Goal: Task Accomplishment & Management: Use online tool/utility

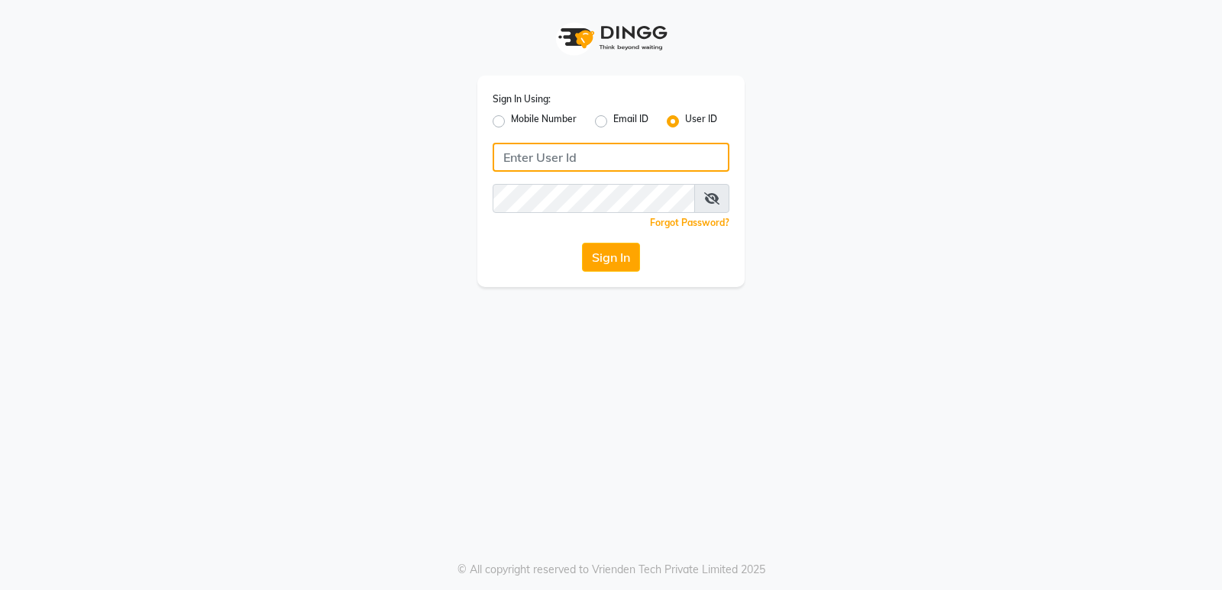
type input "stylishcut"
click at [608, 253] on button "Sign In" at bounding box center [611, 257] width 58 height 29
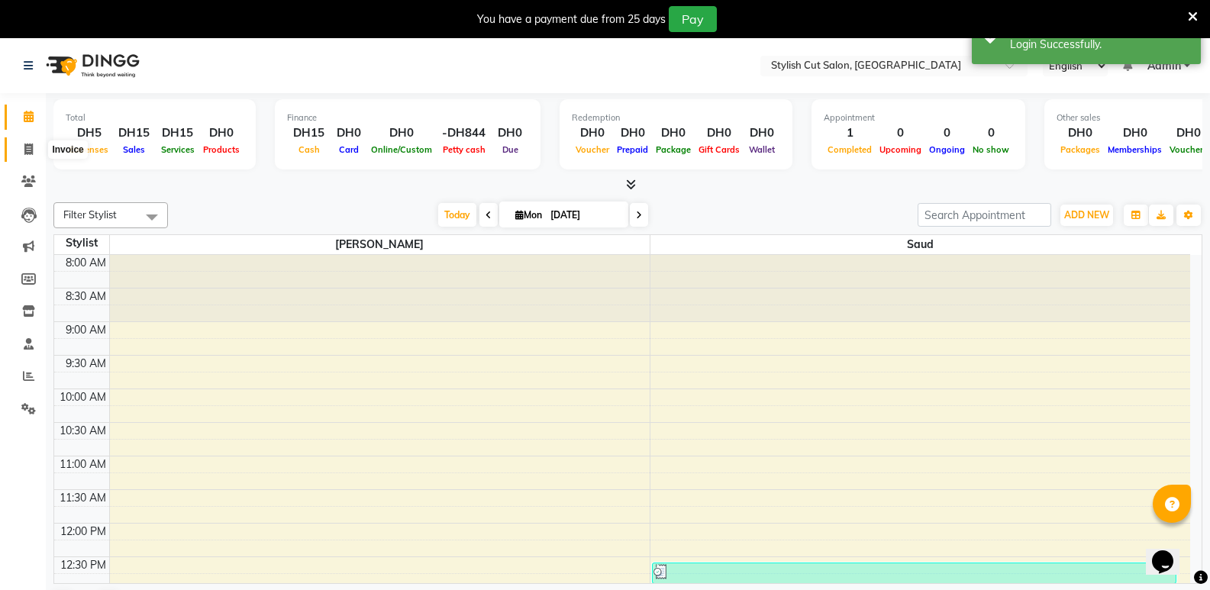
click at [27, 147] on icon at bounding box center [28, 149] width 8 height 11
select select "8604"
select select "service"
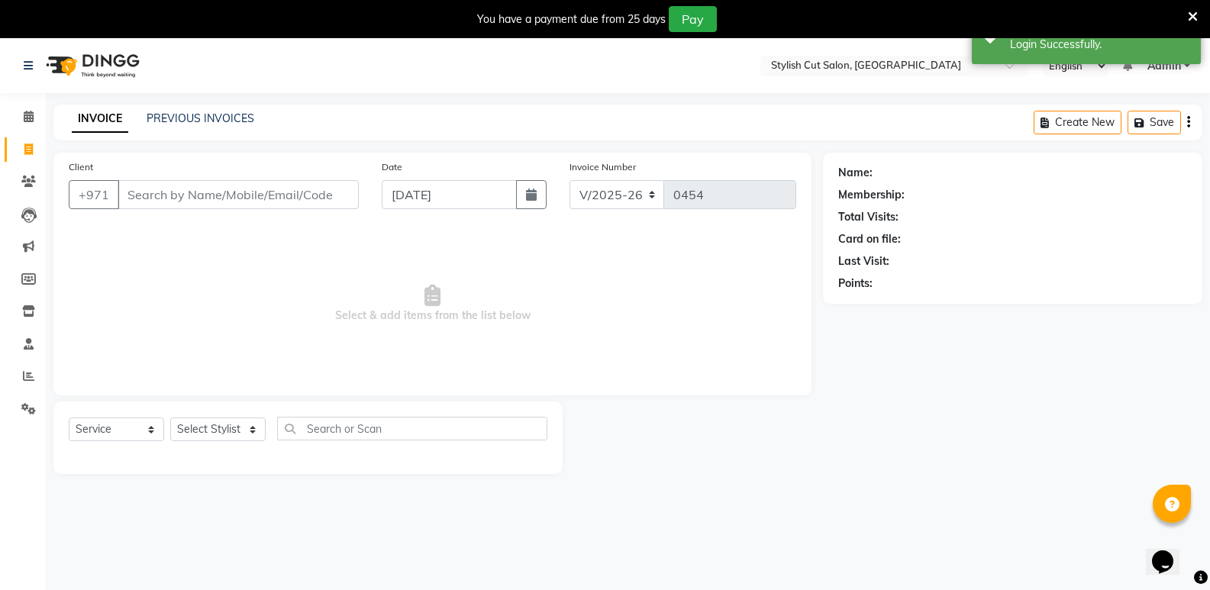
click at [177, 202] on input "Client" at bounding box center [238, 194] width 241 height 29
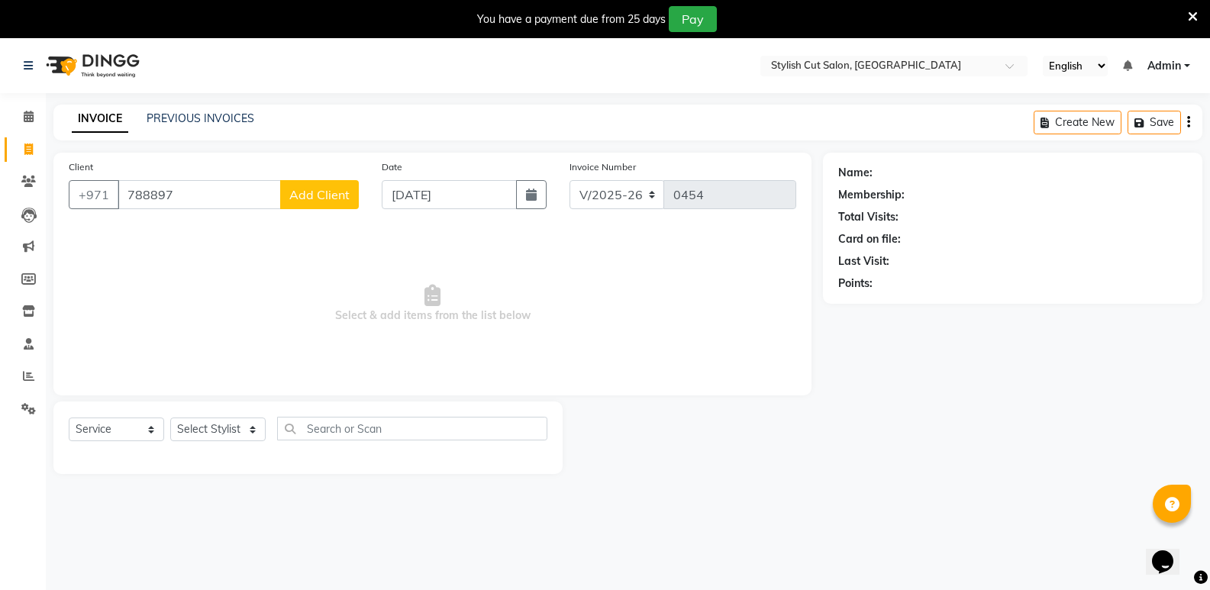
type input "788897"
click at [318, 199] on span "Add Client" at bounding box center [319, 194] width 60 height 15
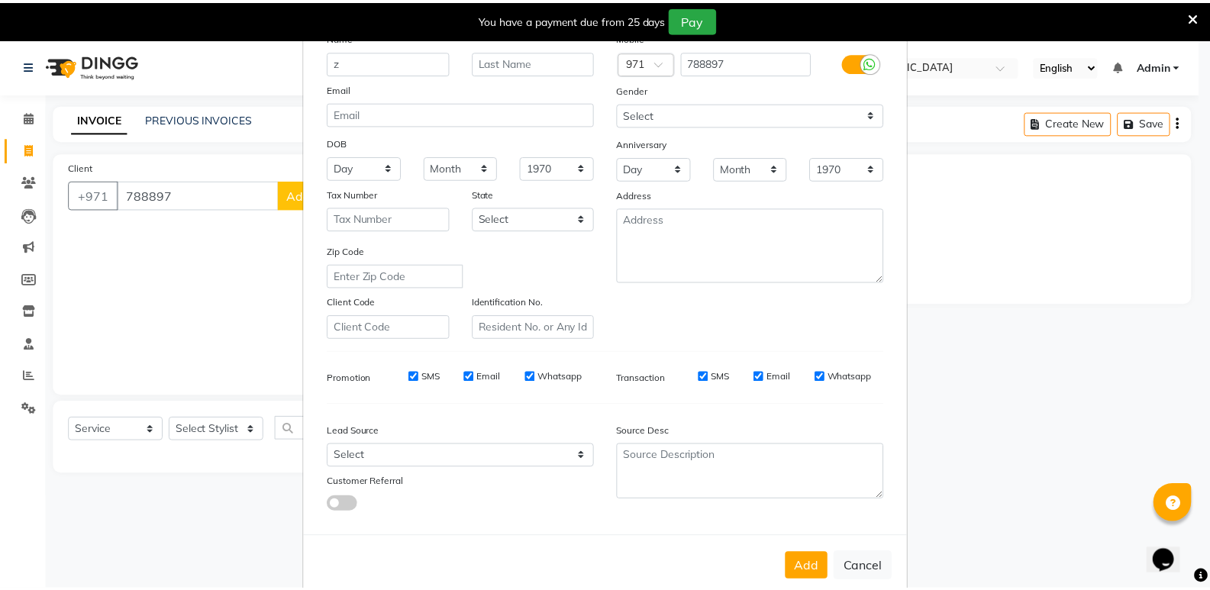
scroll to position [115, 0]
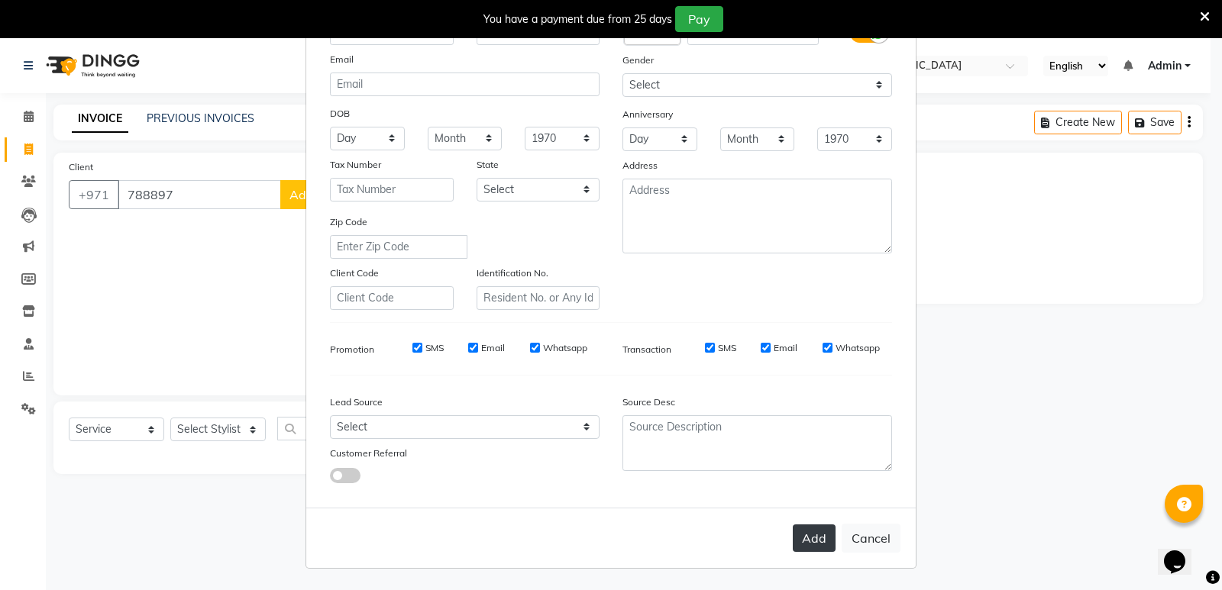
type input "z"
click at [809, 534] on button "Add" at bounding box center [813, 538] width 43 height 27
select select
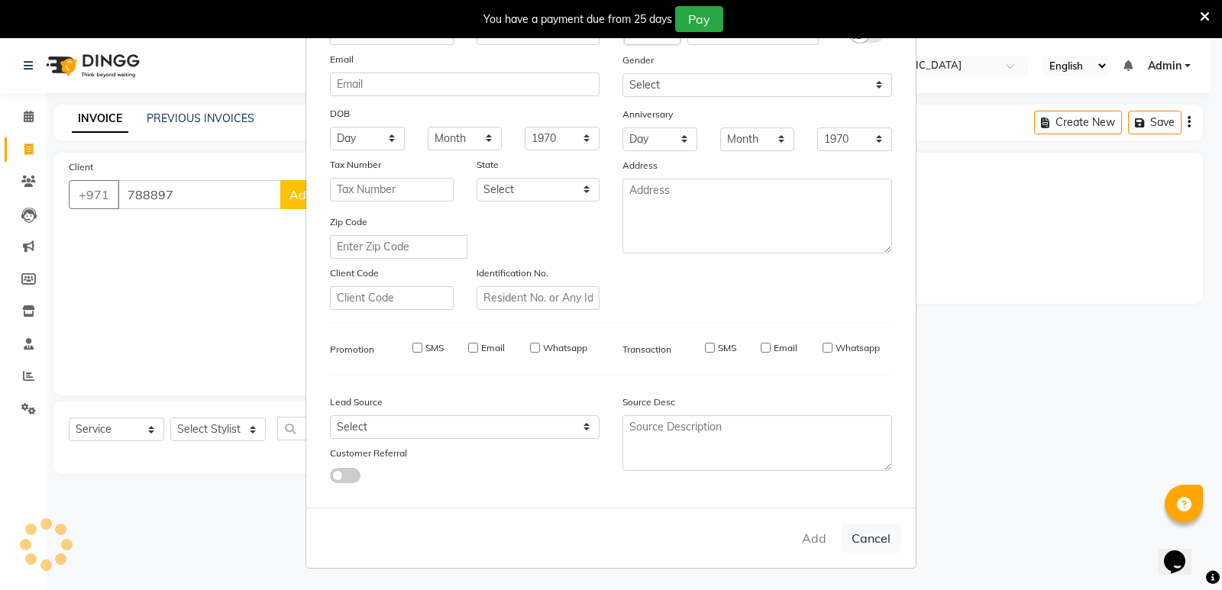
select select
checkbox input "false"
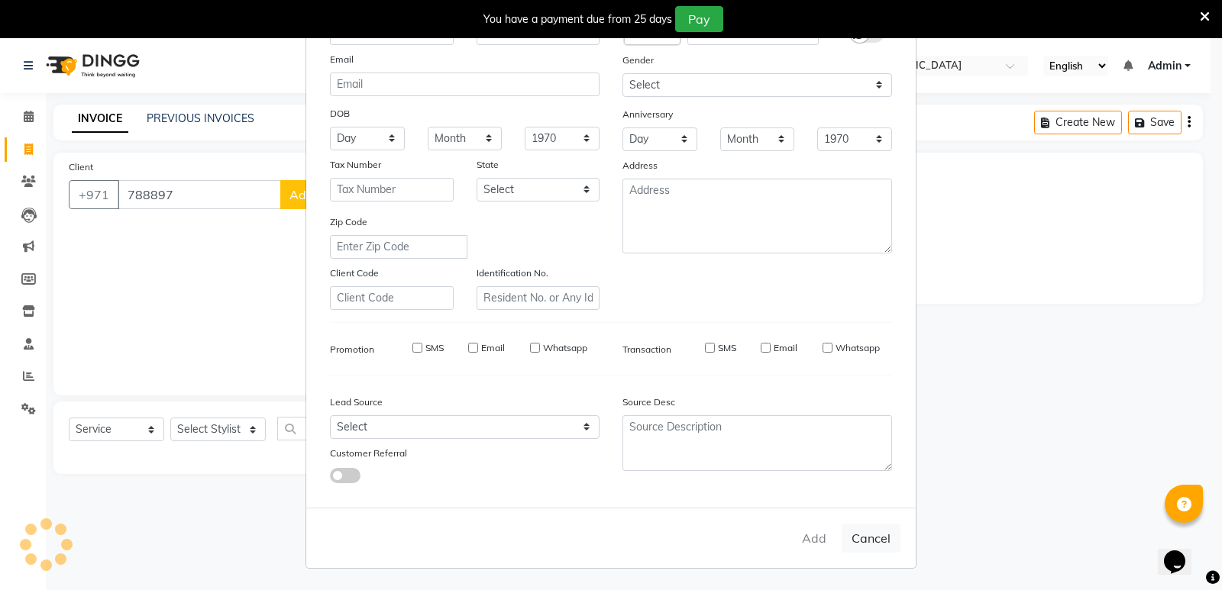
checkbox input "false"
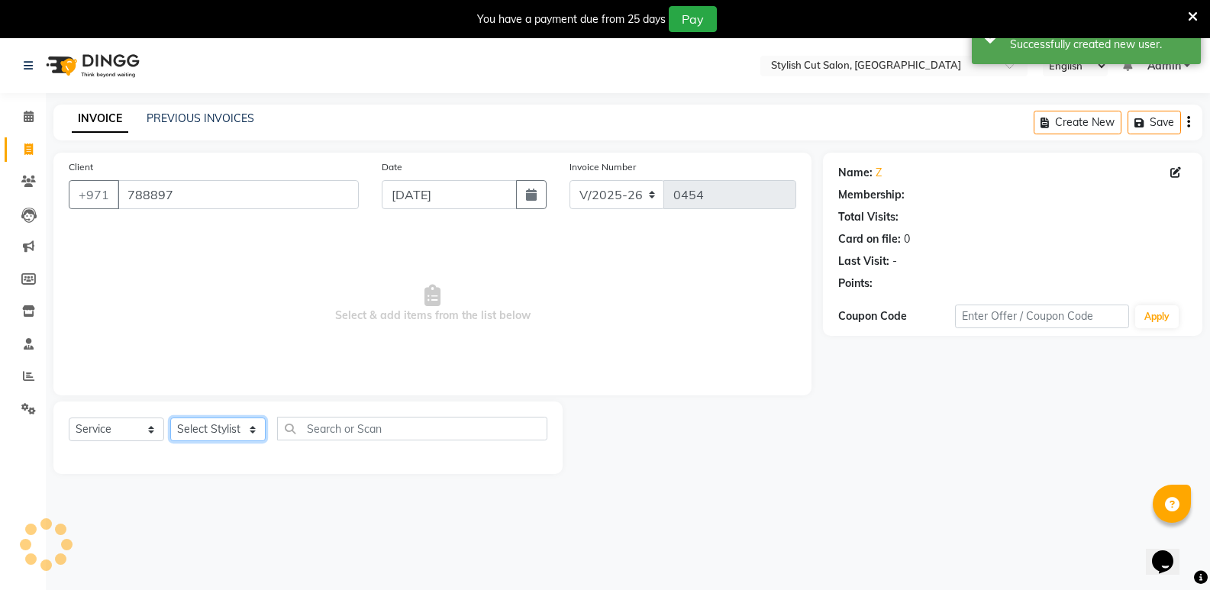
click at [248, 429] on select "Select Stylist Saud [PERSON_NAME]" at bounding box center [217, 430] width 95 height 24
select select "85849"
click at [170, 418] on select "Select Stylist Saud [PERSON_NAME]" at bounding box center [217, 430] width 95 height 24
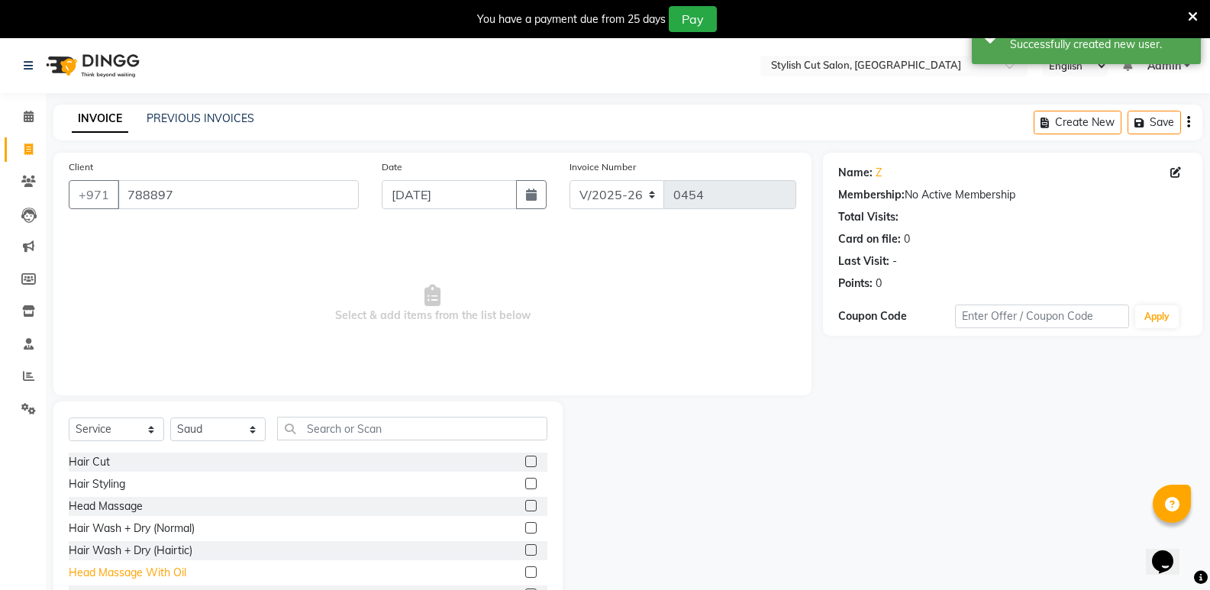
click at [141, 573] on div "Head Massage With Oil" at bounding box center [128, 573] width 118 height 16
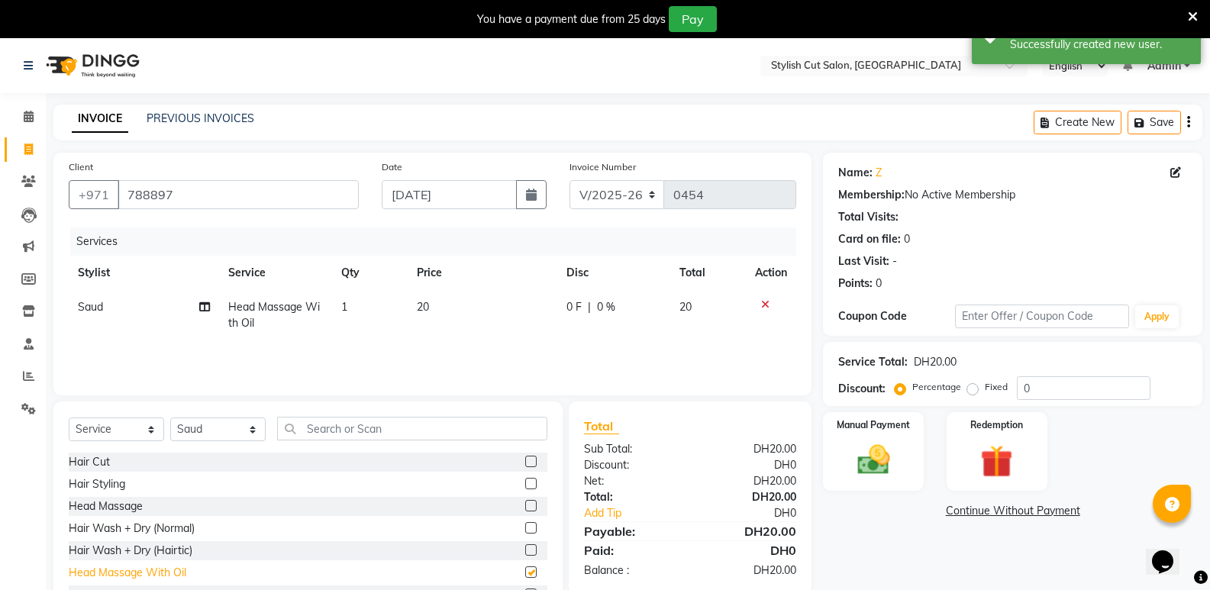
checkbox input "false"
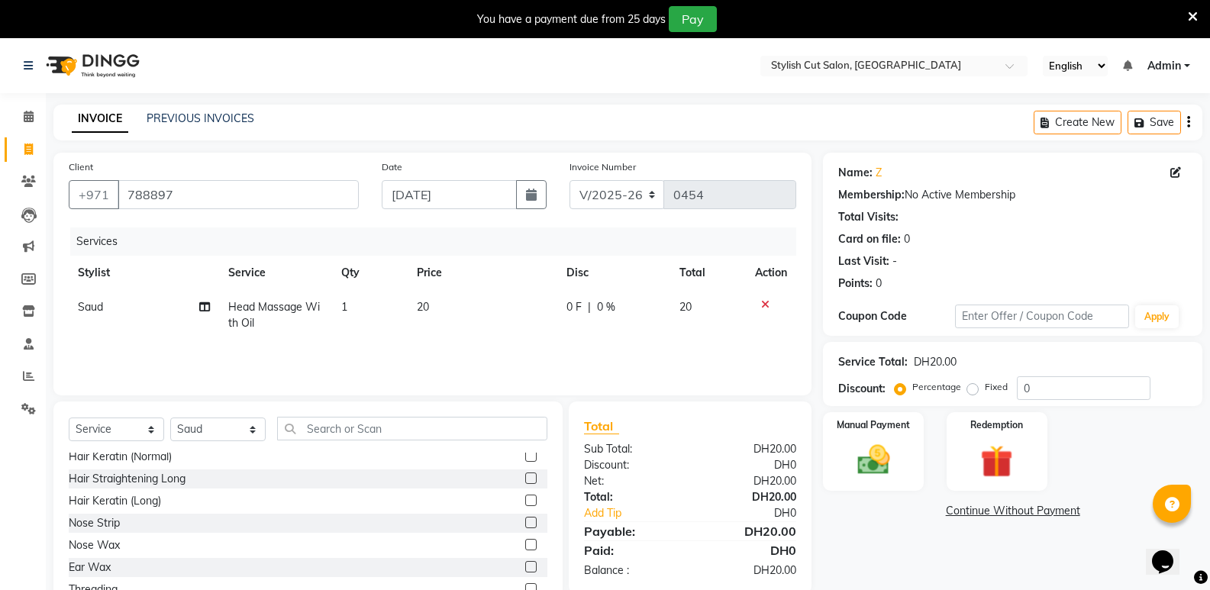
scroll to position [458, 0]
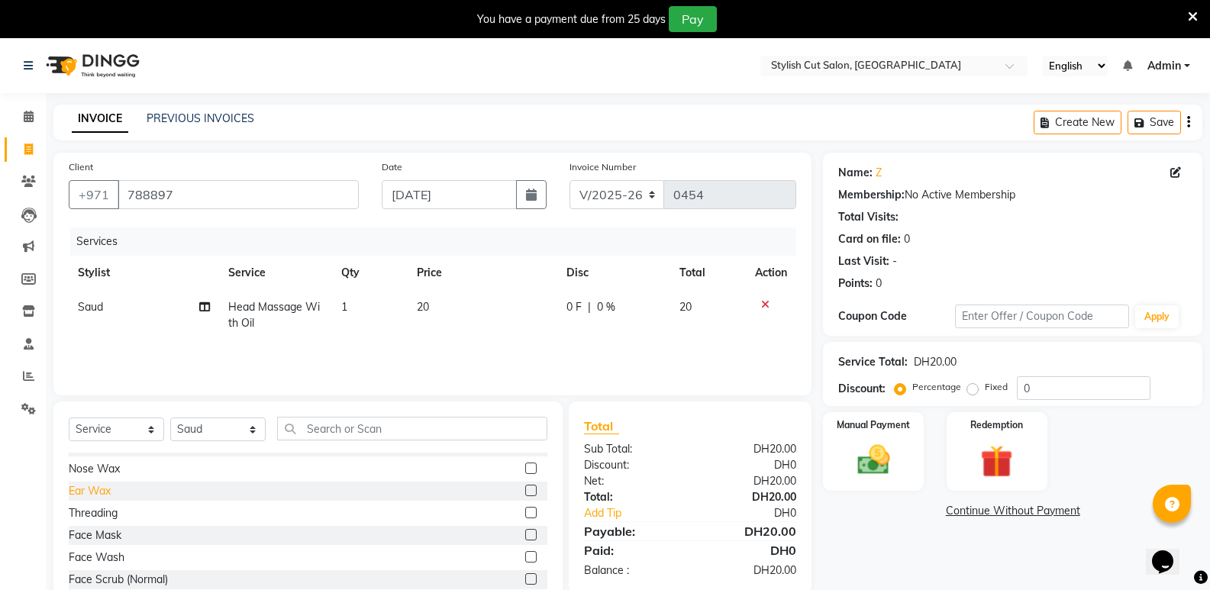
click at [103, 489] on div "Ear Wax" at bounding box center [90, 491] width 42 height 16
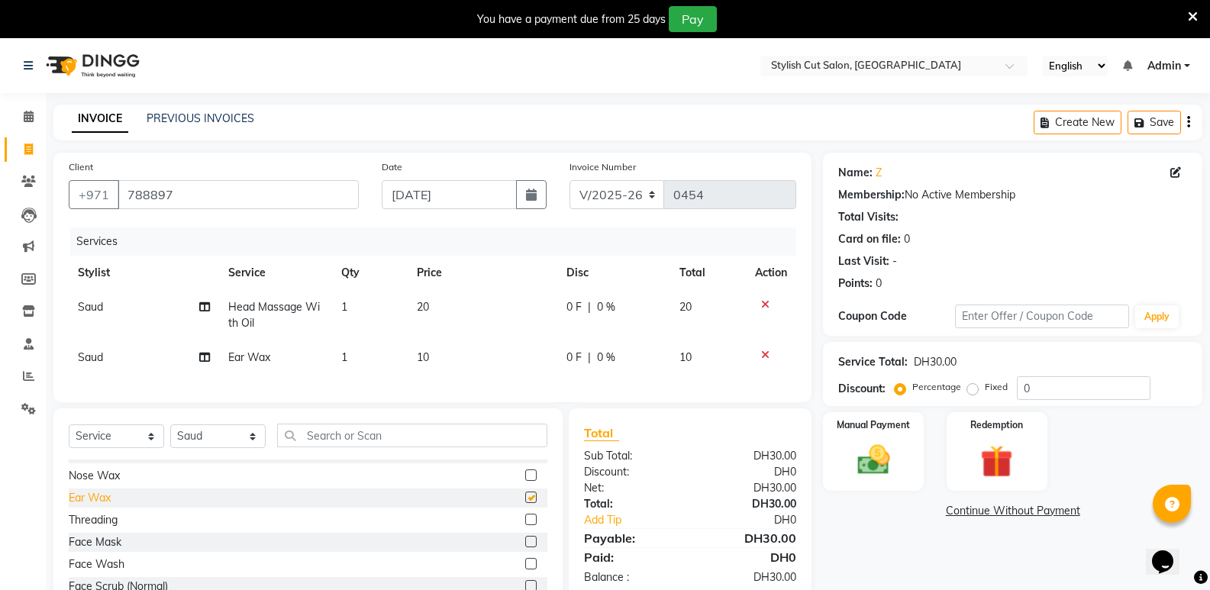
checkbox input "false"
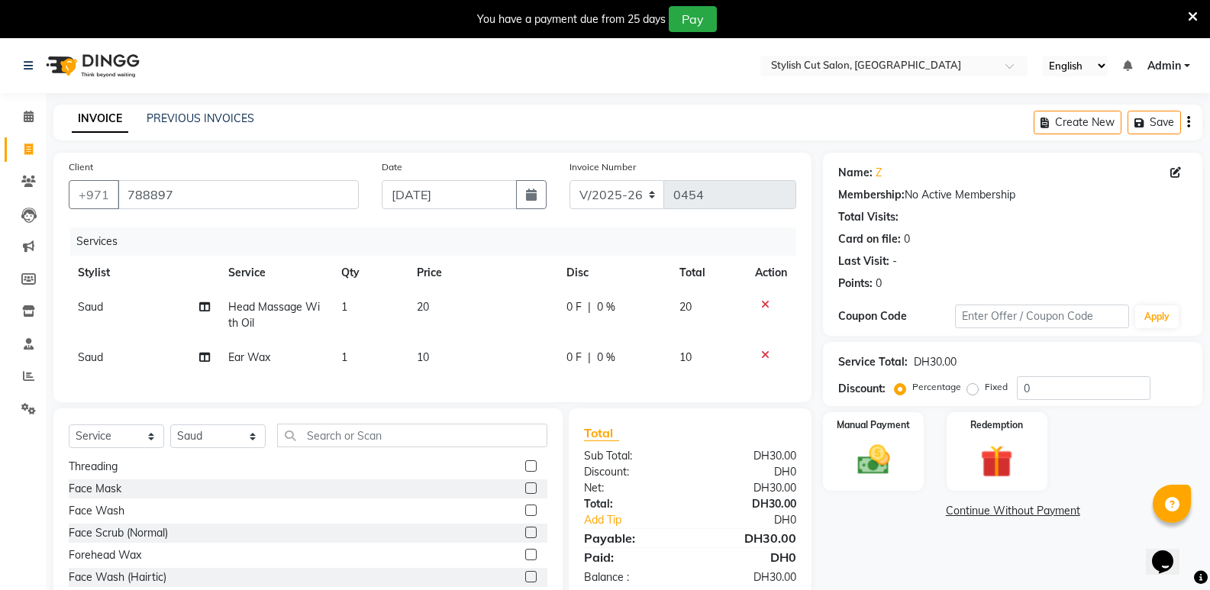
scroll to position [534, 0]
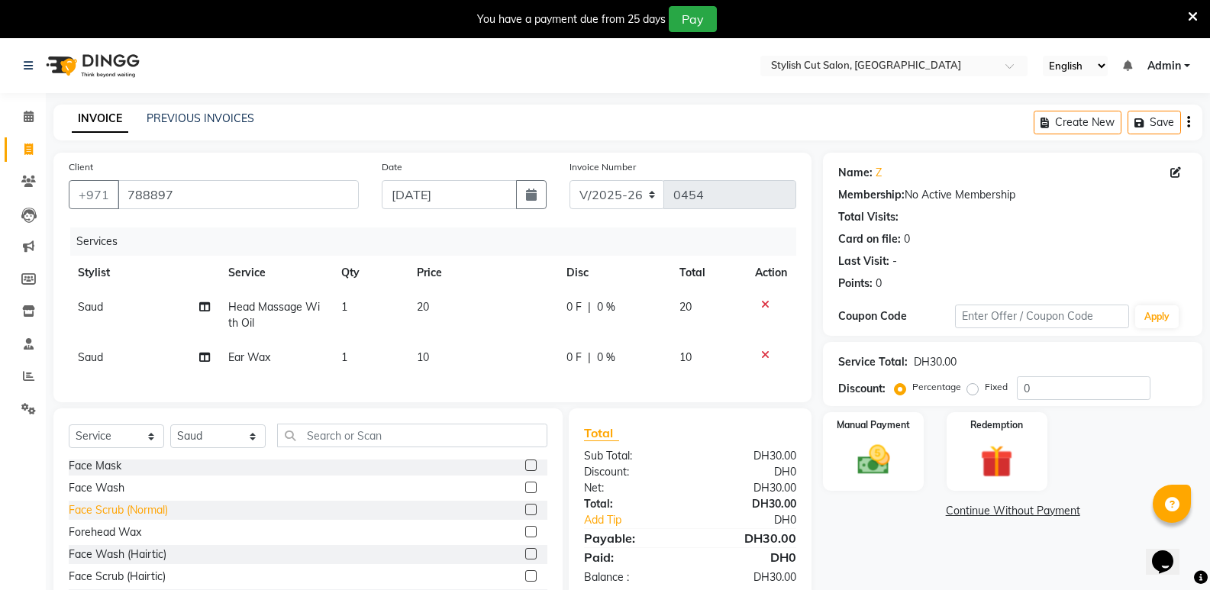
click at [108, 518] on div "Face Scrub (Normal)" at bounding box center [118, 510] width 99 height 16
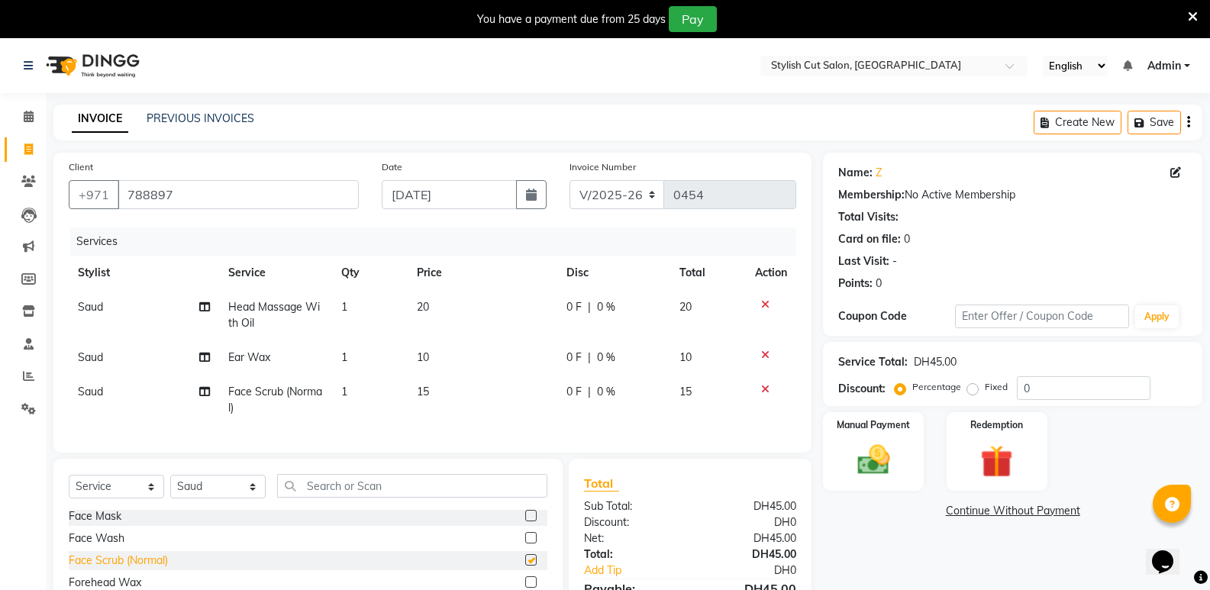
checkbox input "false"
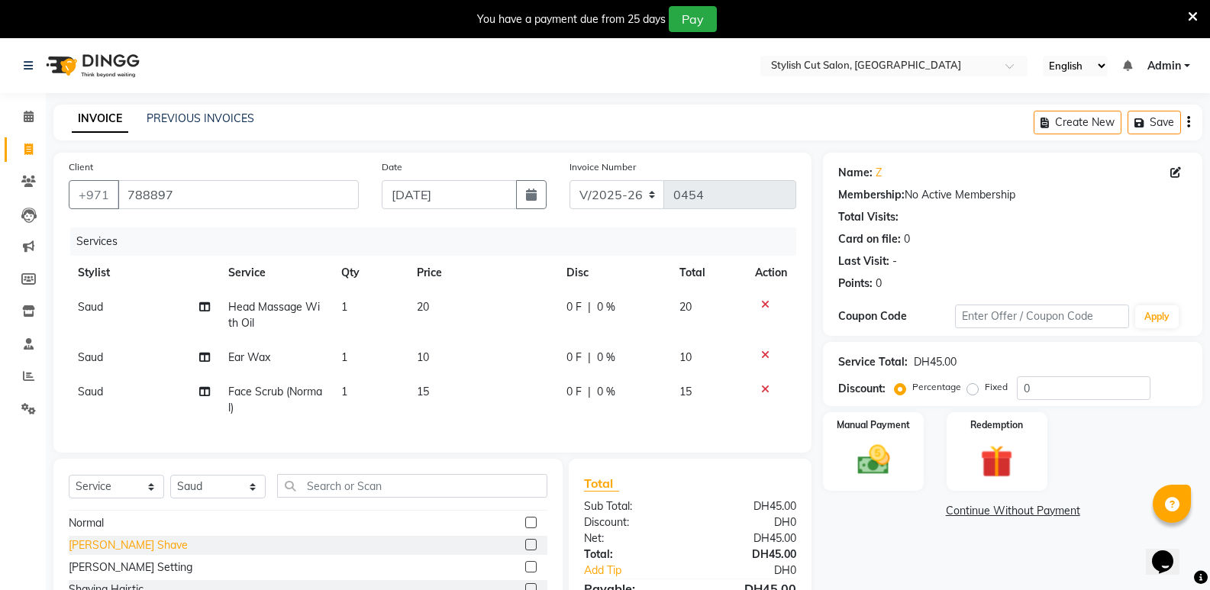
click at [120, 554] on div "[PERSON_NAME] Shave" at bounding box center [128, 545] width 119 height 16
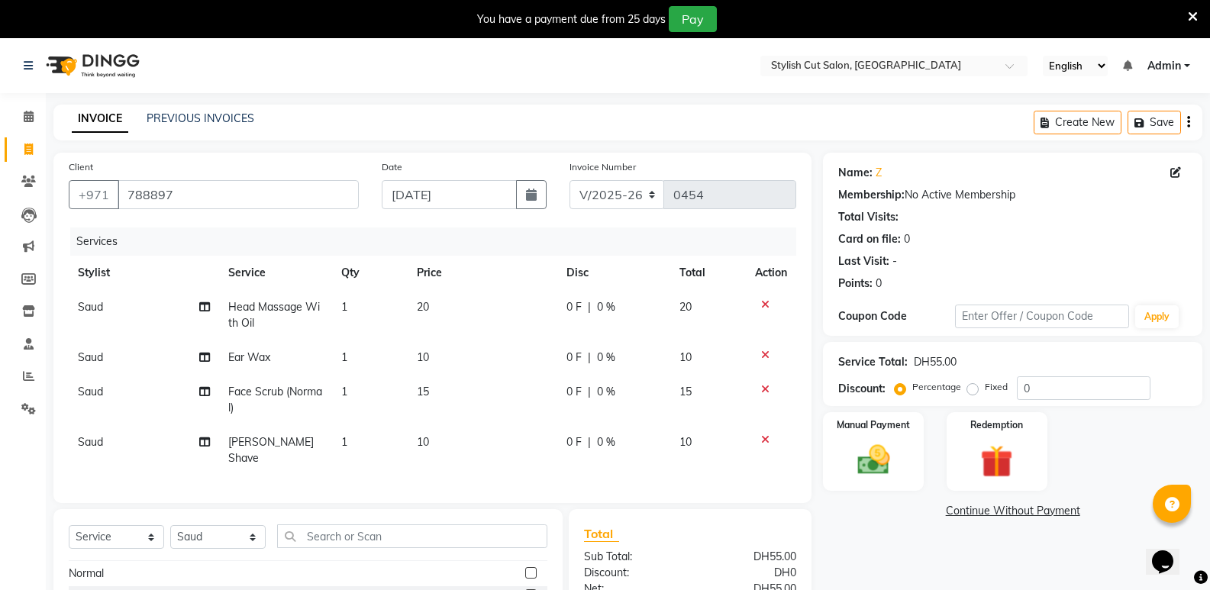
checkbox input "false"
click at [881, 470] on img at bounding box center [873, 460] width 54 height 39
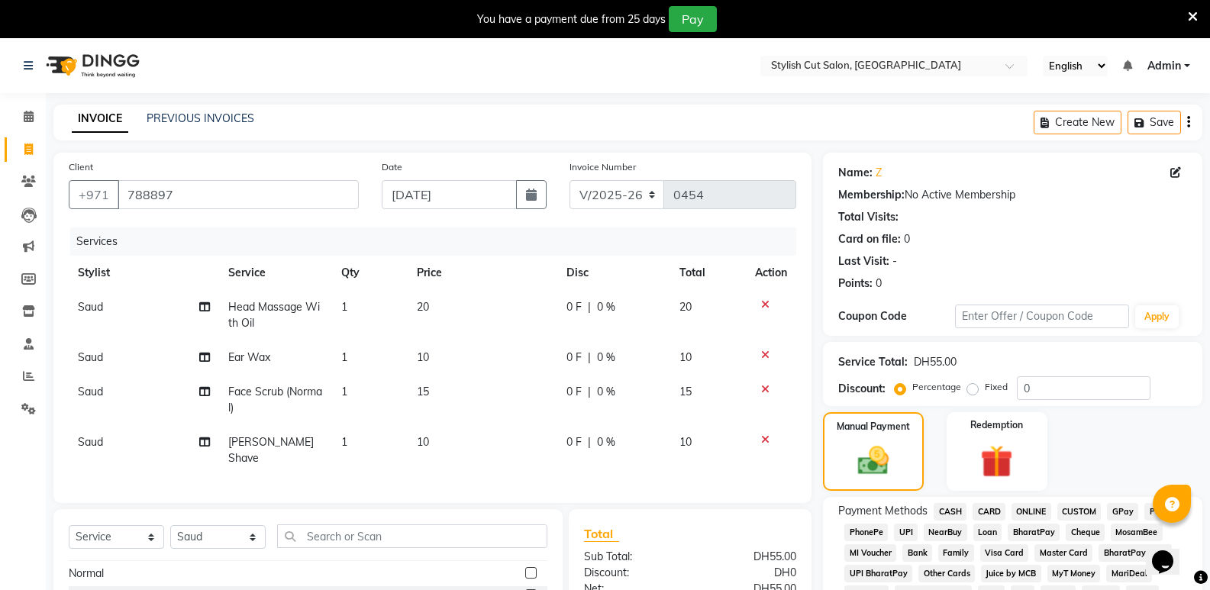
click at [951, 513] on span "CASH" at bounding box center [950, 512] width 33 height 18
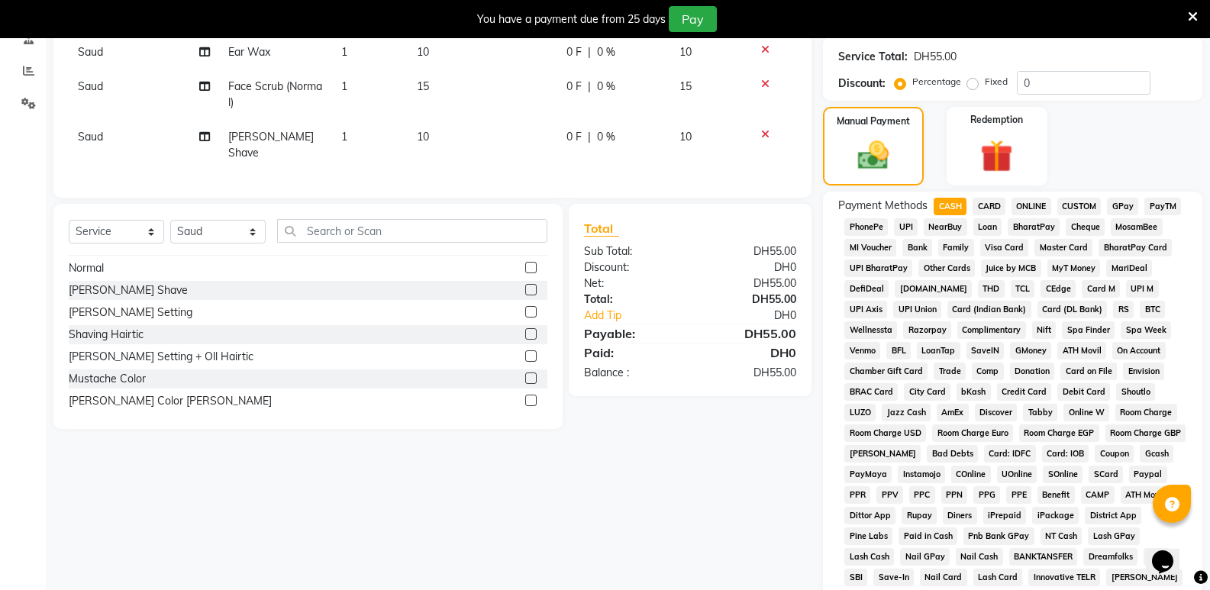
scroll to position [504, 0]
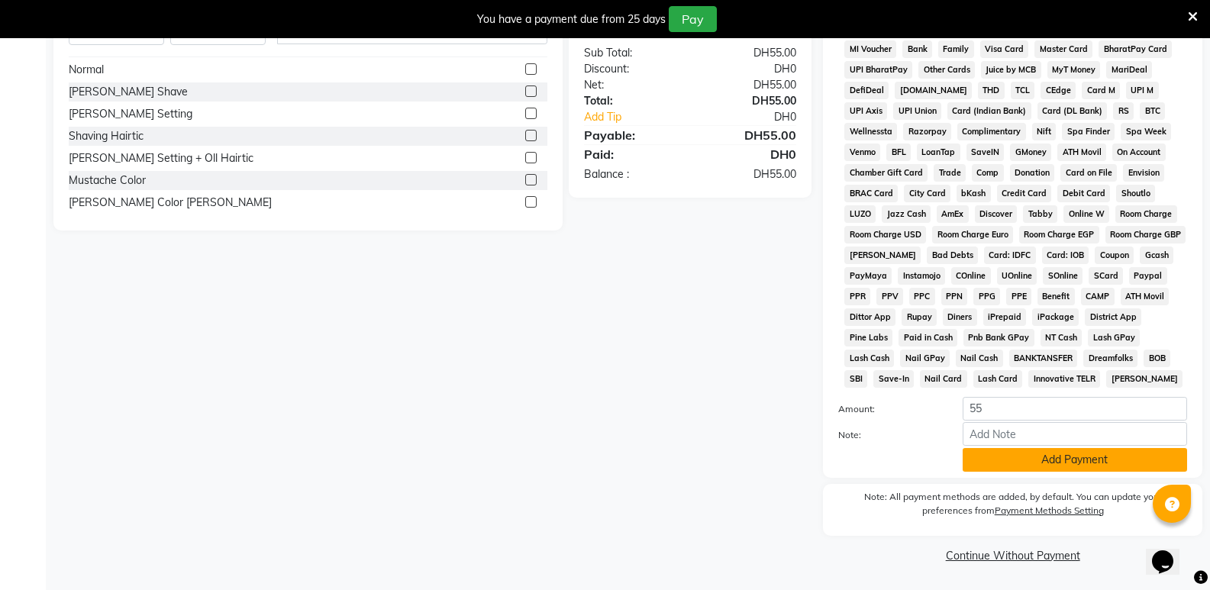
click at [1006, 463] on button "Add Payment" at bounding box center [1075, 460] width 224 height 24
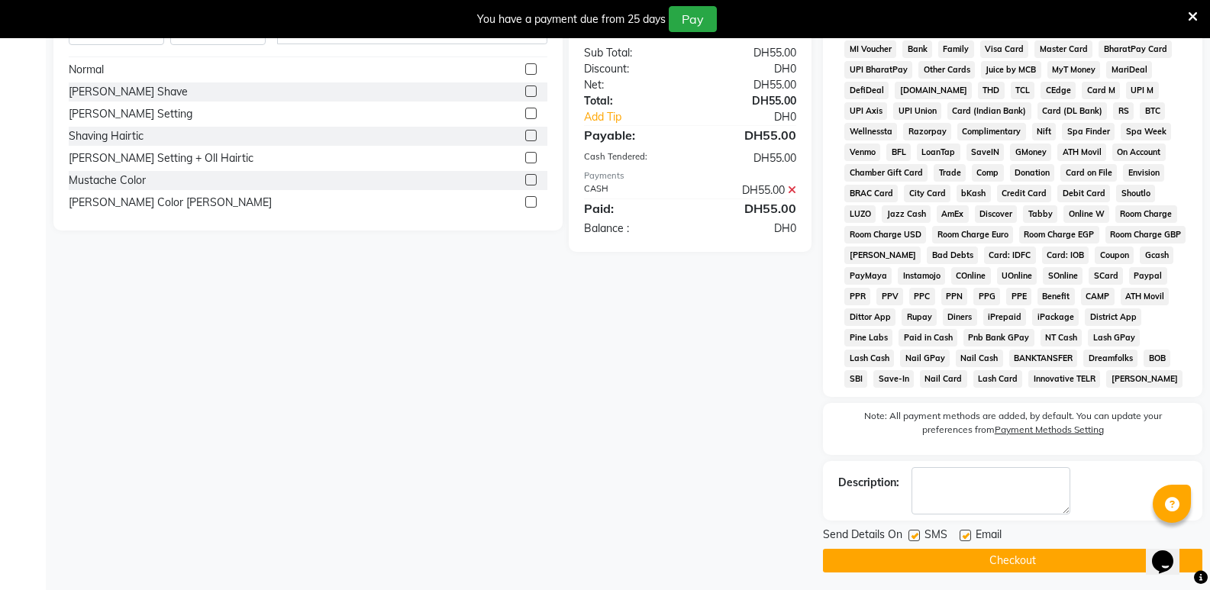
click at [918, 567] on button "Checkout" at bounding box center [1012, 561] width 379 height 24
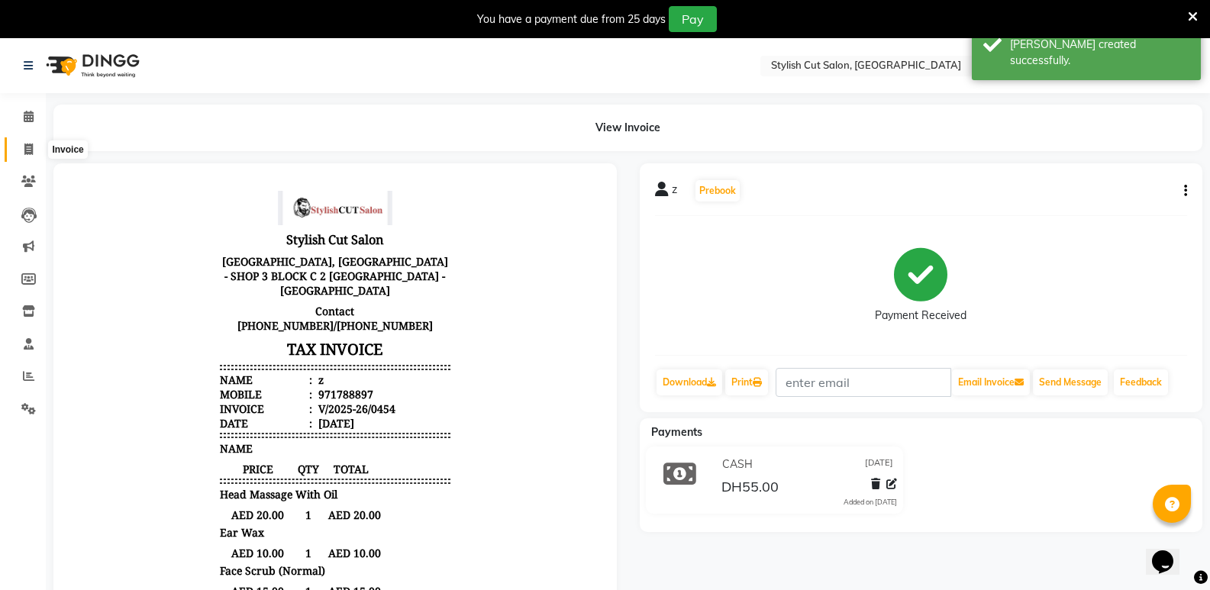
click at [32, 146] on icon at bounding box center [28, 149] width 8 height 11
select select "service"
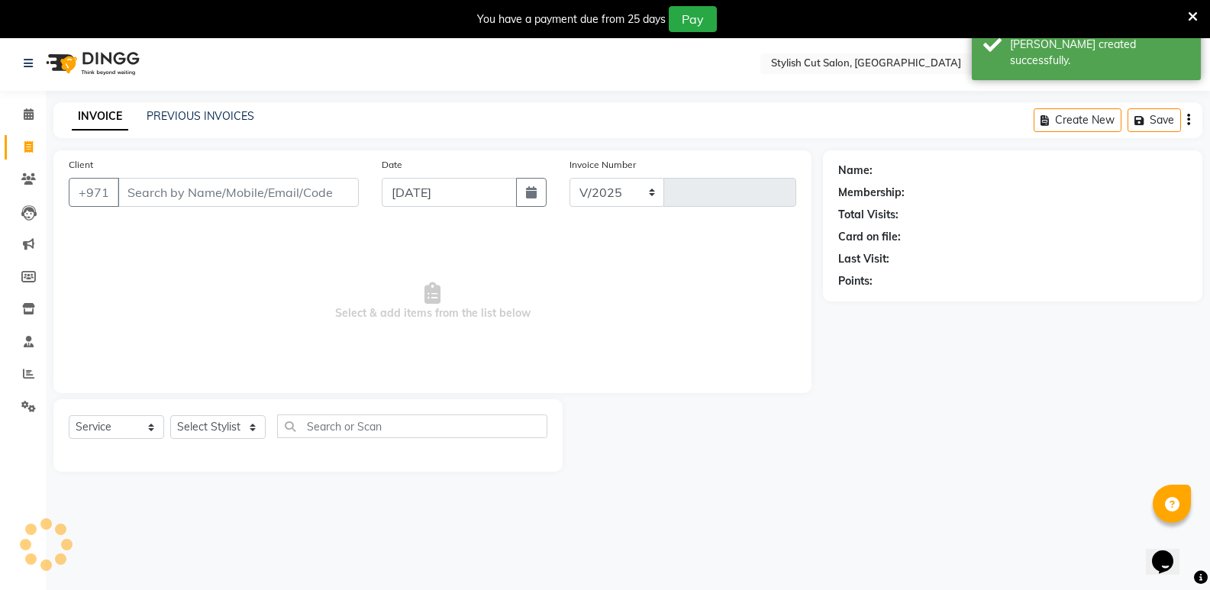
select select "8604"
type input "0455"
